Goal: Information Seeking & Learning: Learn about a topic

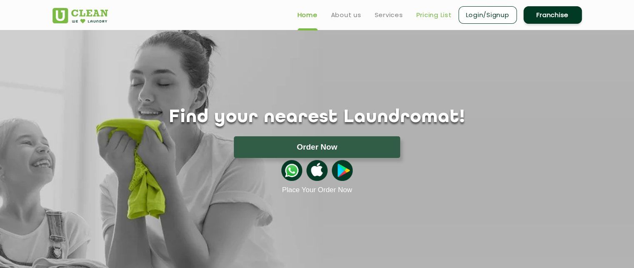
click at [433, 13] on link "Pricing List" at bounding box center [433, 15] width 35 height 10
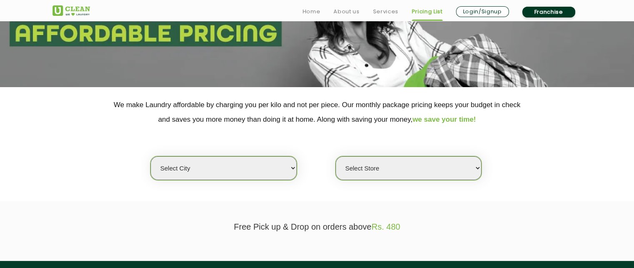
scroll to position [138, 0]
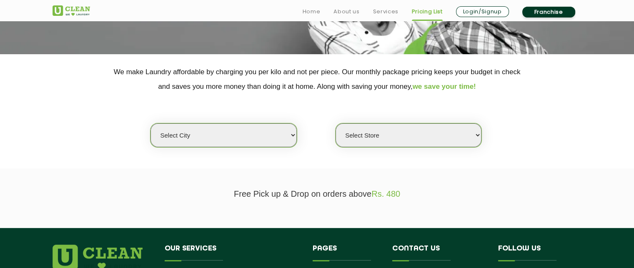
click at [285, 137] on select "Select city [GEOGRAPHIC_DATA] [GEOGRAPHIC_DATA] [GEOGRAPHIC_DATA] [GEOGRAPHIC_D…" at bounding box center [223, 135] width 146 height 24
select select "11"
click at [150, 123] on select "Select city [GEOGRAPHIC_DATA] [GEOGRAPHIC_DATA] [GEOGRAPHIC_DATA] [GEOGRAPHIC_D…" at bounding box center [223, 135] width 146 height 24
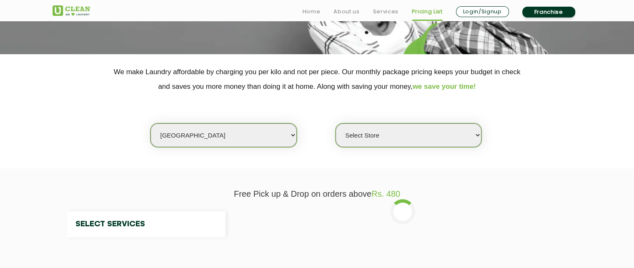
select select "0"
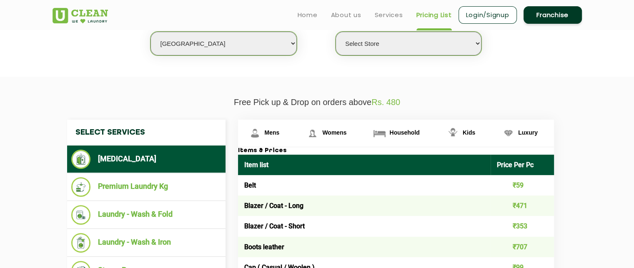
scroll to position [233, 0]
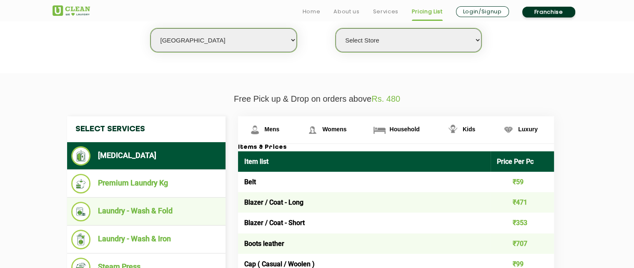
click at [170, 208] on li "Laundry - Wash & Fold" at bounding box center [146, 212] width 150 height 20
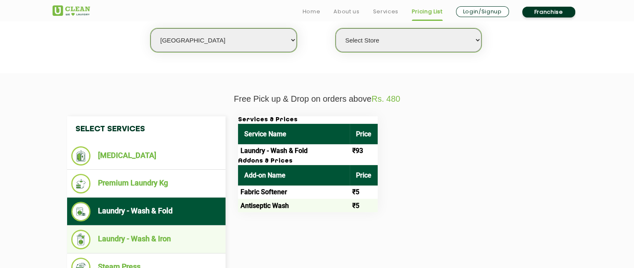
click at [161, 238] on li "Laundry - Wash & Iron" at bounding box center [146, 240] width 150 height 20
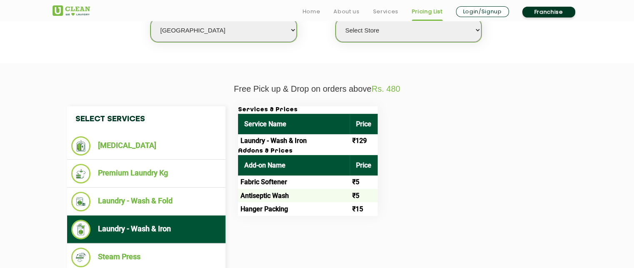
scroll to position [250, 0]
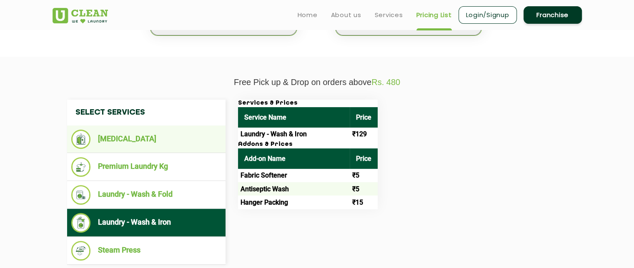
click at [150, 141] on li "[MEDICAL_DATA]" at bounding box center [146, 139] width 150 height 19
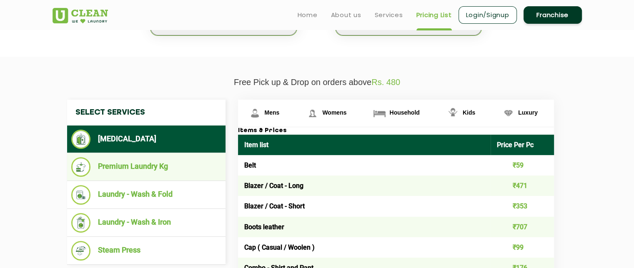
click at [168, 163] on li "Premium Laundry Kg" at bounding box center [146, 167] width 150 height 20
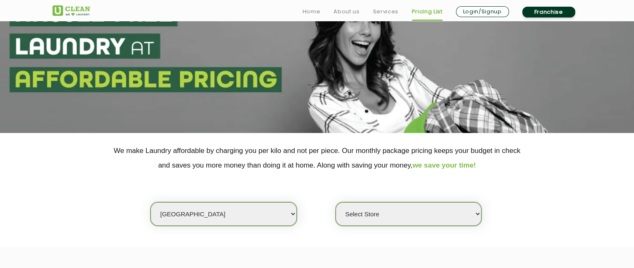
scroll to position [91, 0]
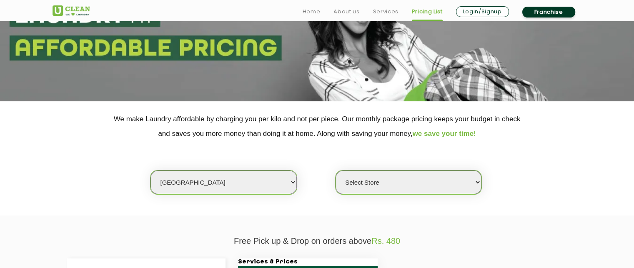
click at [253, 175] on select "Select city [GEOGRAPHIC_DATA] [GEOGRAPHIC_DATA] [GEOGRAPHIC_DATA] [GEOGRAPHIC_D…" at bounding box center [223, 182] width 146 height 24
select select "50"
click at [150, 170] on select "Select city [GEOGRAPHIC_DATA] [GEOGRAPHIC_DATA] [GEOGRAPHIC_DATA] [GEOGRAPHIC_D…" at bounding box center [223, 182] width 146 height 24
click at [380, 185] on select "Select Store [GEOGRAPHIC_DATA] Sector 8 UClean Sector 44 Seawoods [GEOGRAPHIC_D…" at bounding box center [409, 182] width 146 height 24
select select "552"
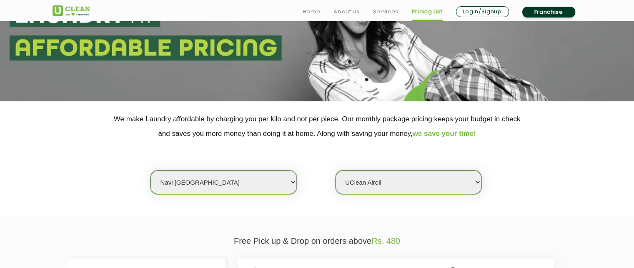
click at [336, 170] on select "Select Store [GEOGRAPHIC_DATA] Sector 8 UClean Sector 44 Seawoods [GEOGRAPHIC_D…" at bounding box center [409, 182] width 146 height 24
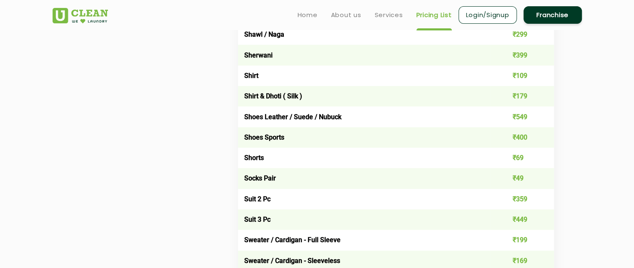
scroll to position [1210, 0]
